Goal: Navigation & Orientation: Find specific page/section

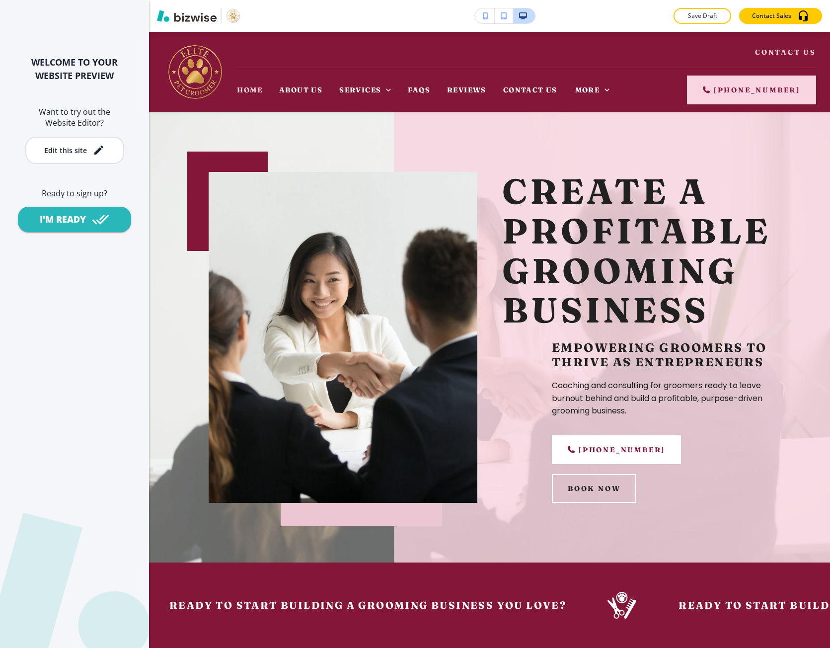
click at [119, 54] on div "WELCOME TO YOUR WEBSITE PREVIEW Want to try out the Website Editor? Edit this s…" at bounding box center [74, 324] width 149 height 648
